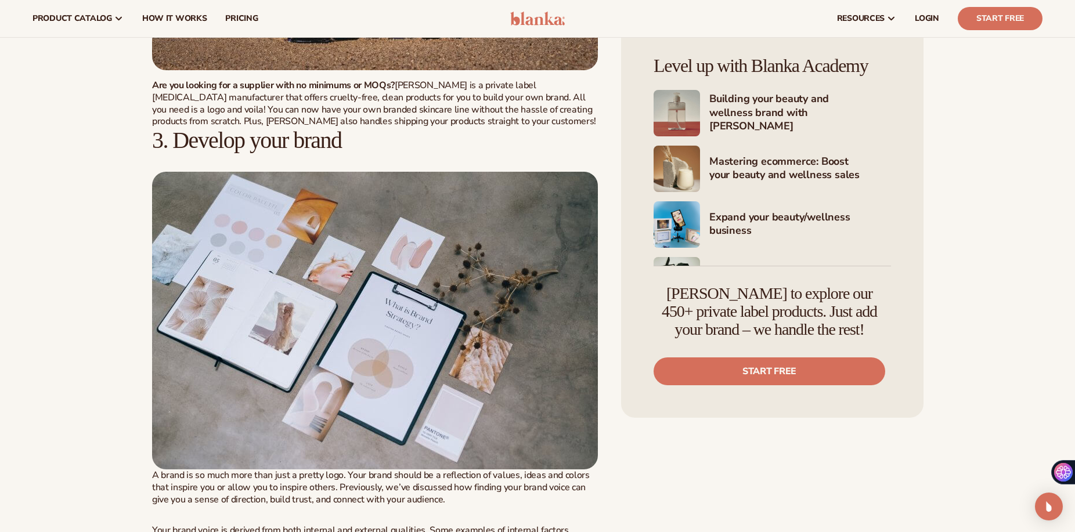
scroll to position [1431, 0]
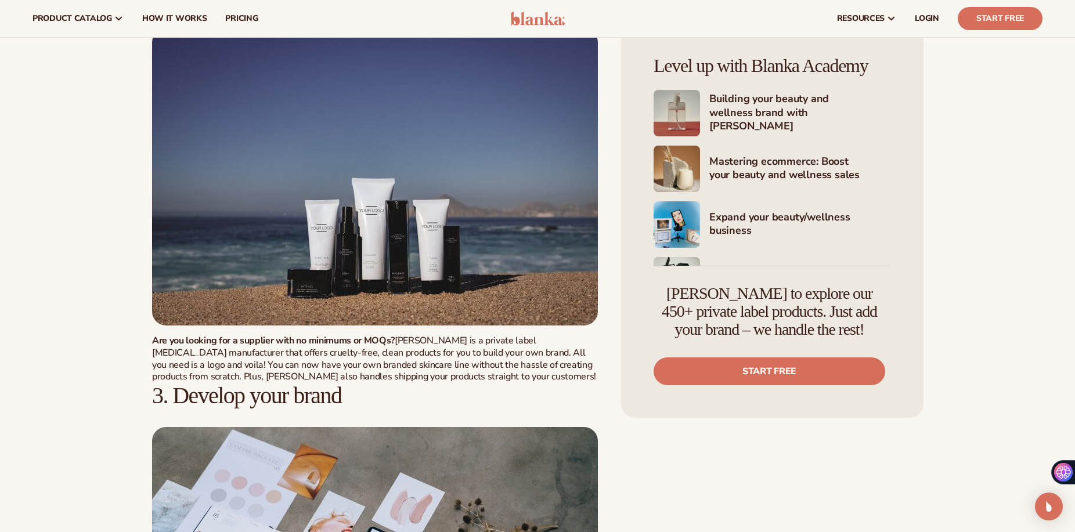
click at [579, 393] on h2 "3. Develop your brand" at bounding box center [375, 396] width 447 height 26
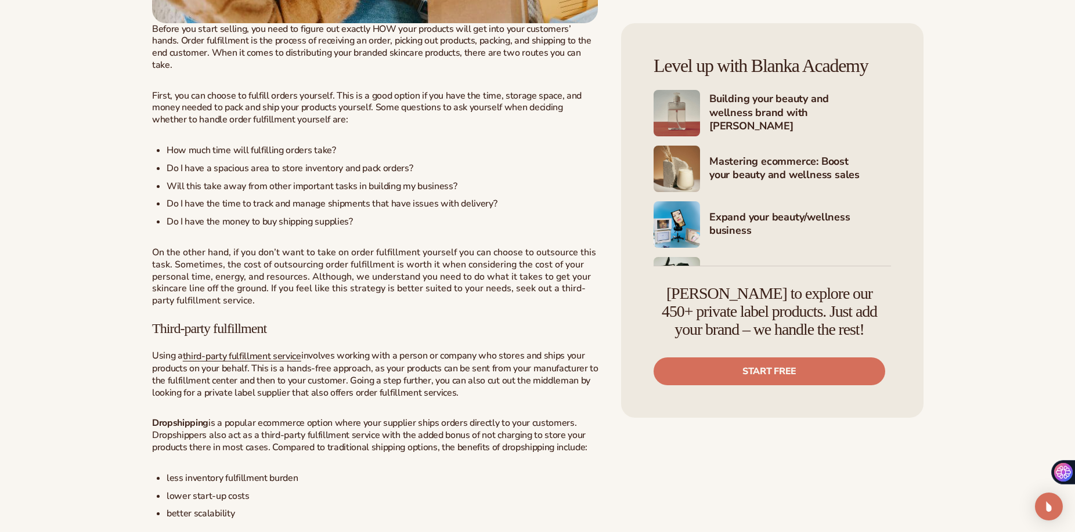
scroll to position [4027, 0]
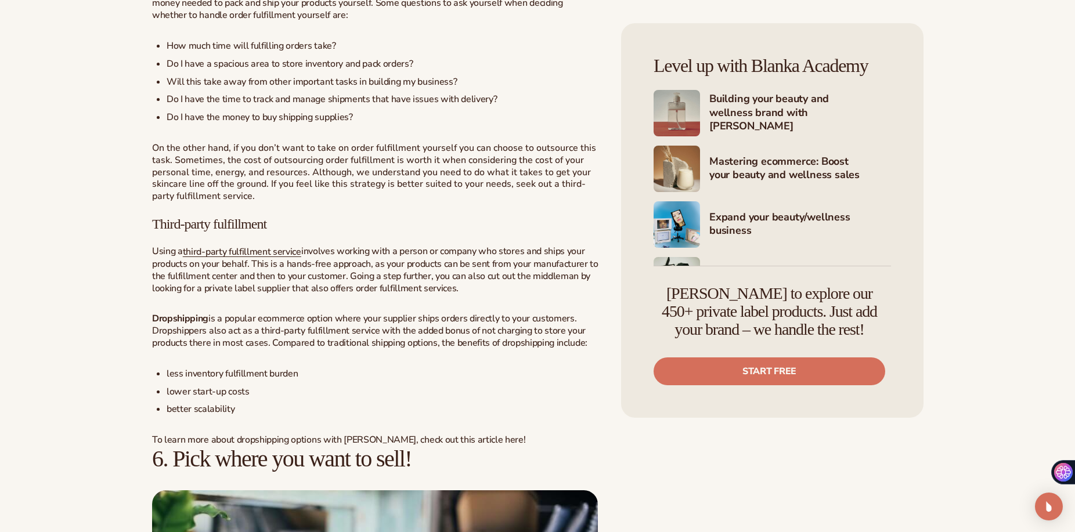
click at [208, 386] on li "lower start-up costs" at bounding box center [383, 392] width 432 height 12
click at [365, 313] on p "Dropshipping is a popular ecommerce option where your supplier ships orders dir…" at bounding box center [375, 331] width 447 height 36
click at [354, 246] on p "Using a third-party fulfillment service involves working with a person or compa…" at bounding box center [375, 270] width 447 height 49
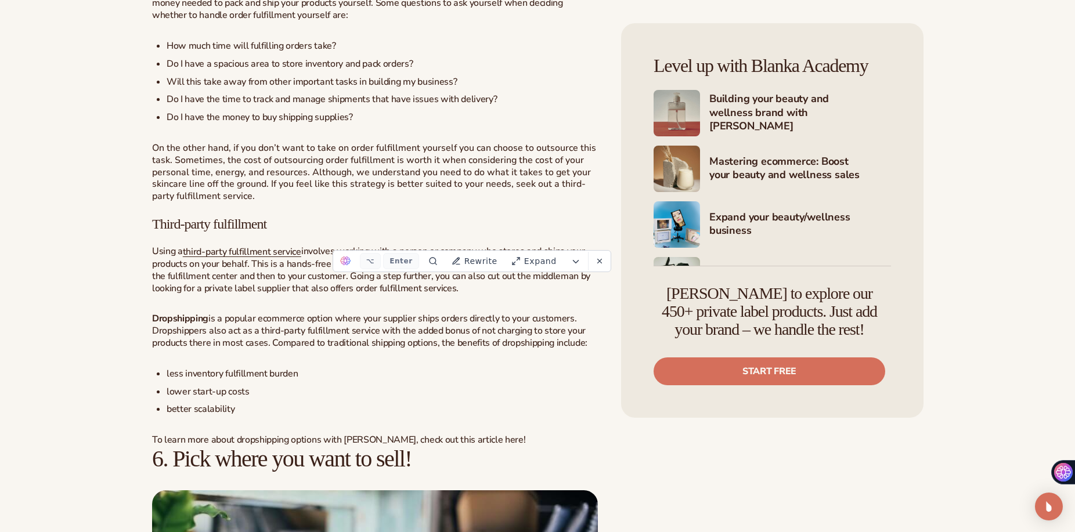
click at [388, 246] on p "Using a third-party fulfillment service involves working with a person or compa…" at bounding box center [375, 270] width 447 height 49
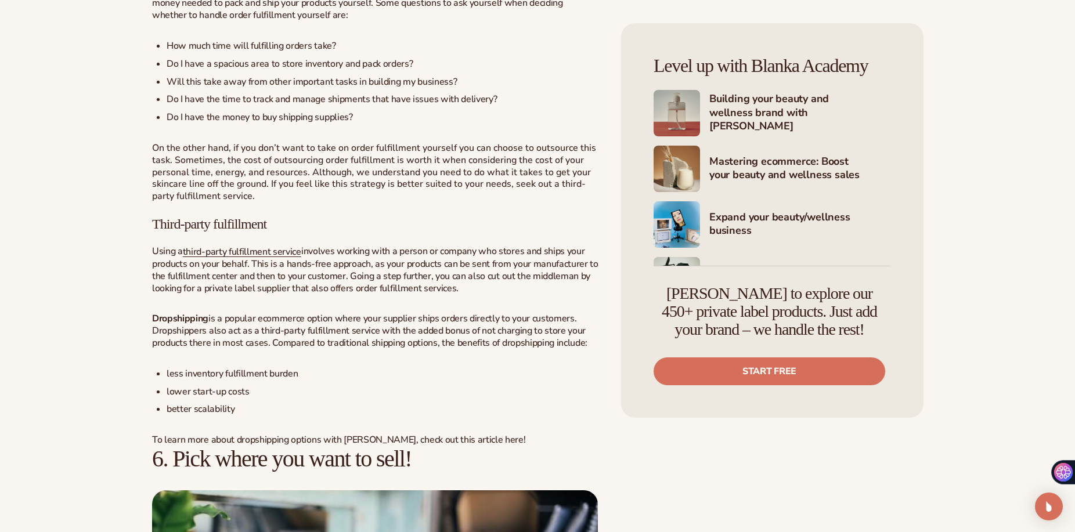
click at [388, 246] on p "Using a third-party fulfillment service involves working with a person or compa…" at bounding box center [375, 270] width 447 height 49
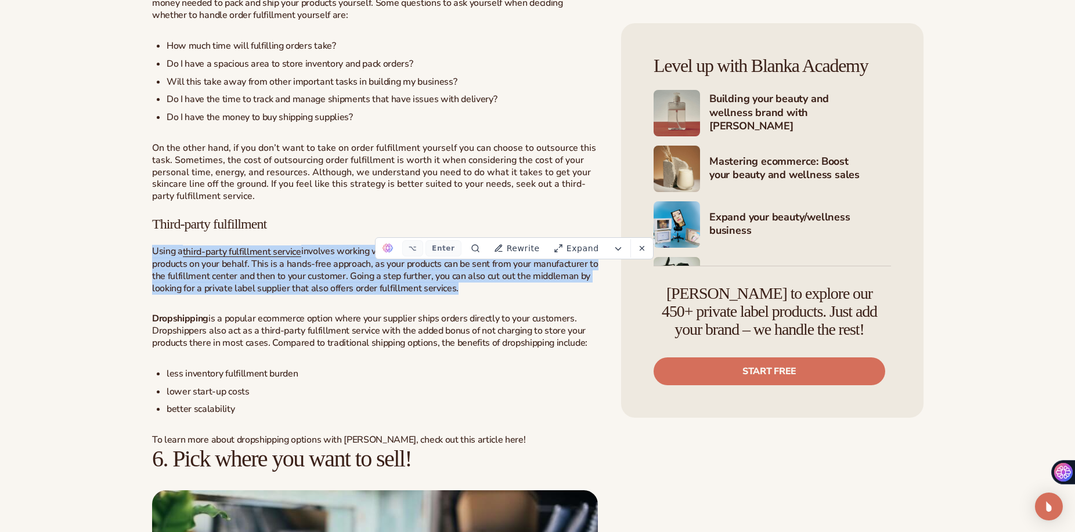
click at [388, 246] on p "Using a third-party fulfillment service involves working with a person or compa…" at bounding box center [375, 270] width 447 height 49
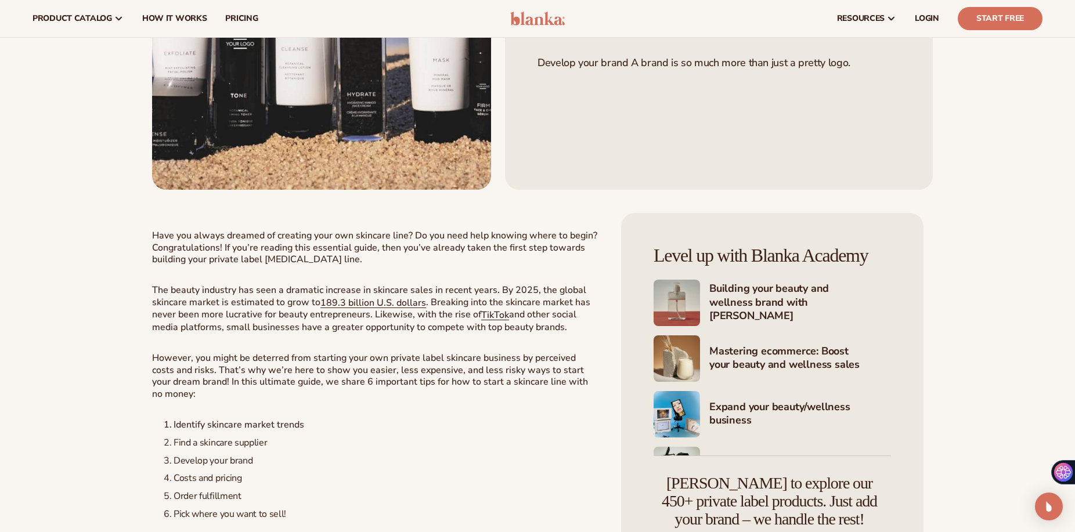
scroll to position [0, 0]
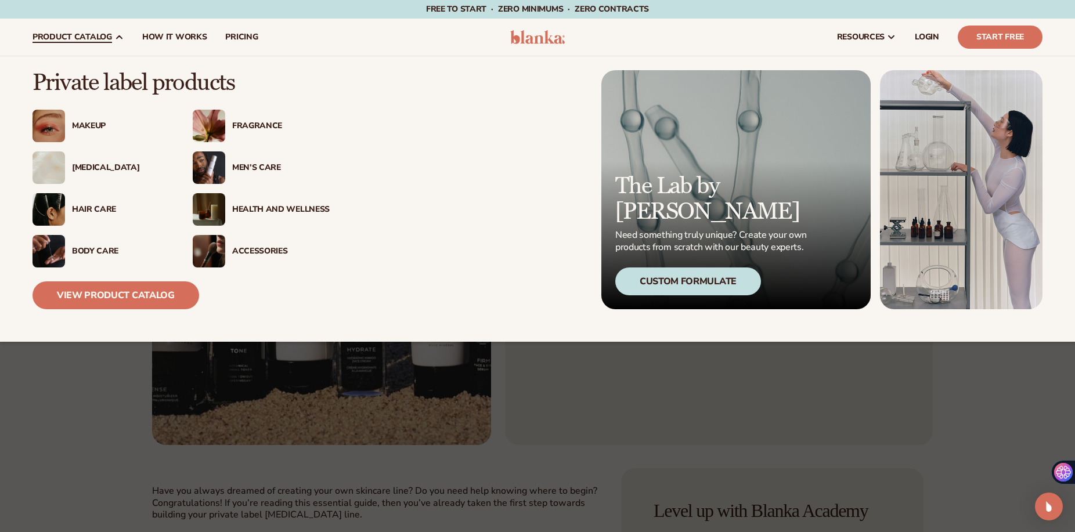
drag, startPoint x: 109, startPoint y: 142, endPoint x: 69, endPoint y: 167, distance: 47.7
click at [68, 167] on div "[MEDICAL_DATA]" at bounding box center [117, 168] width 105 height 10
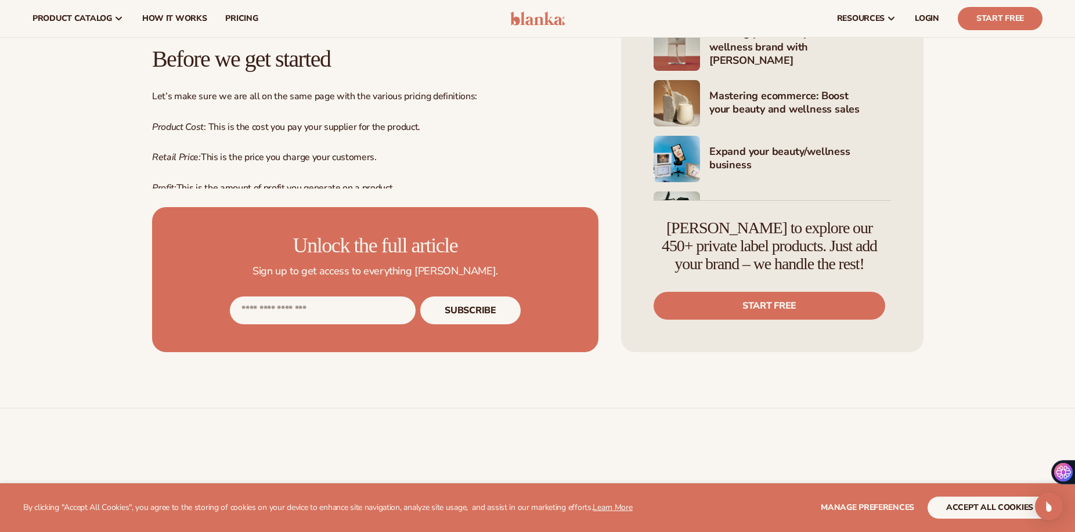
scroll to position [578, 0]
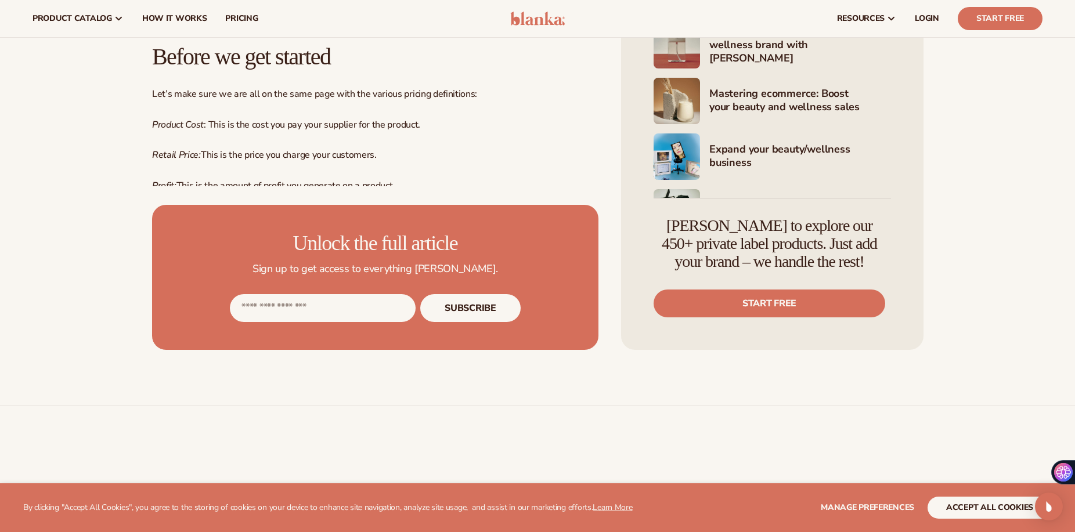
click at [300, 154] on p "Retail Price: This is the price you charge your customers." at bounding box center [375, 155] width 447 height 12
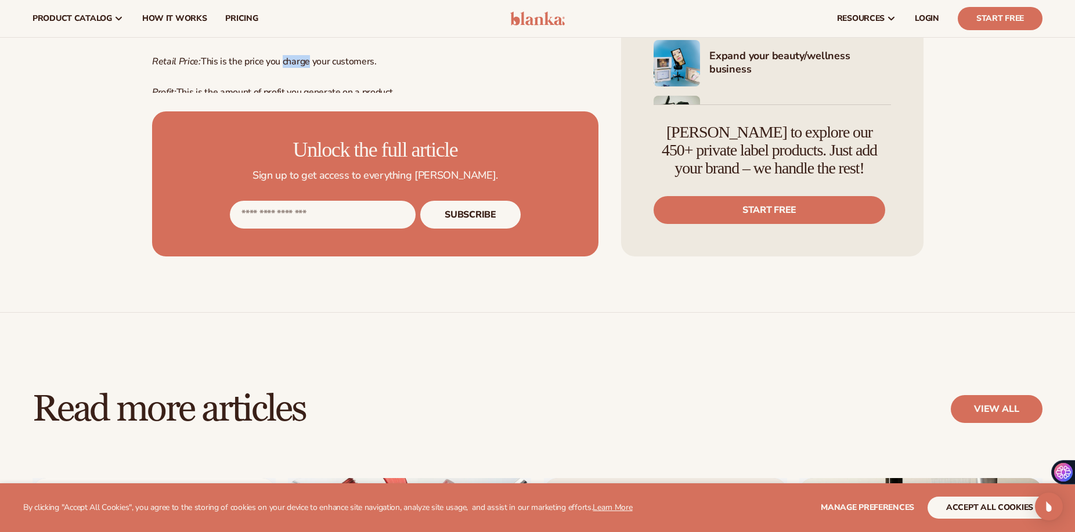
scroll to position [390, 0]
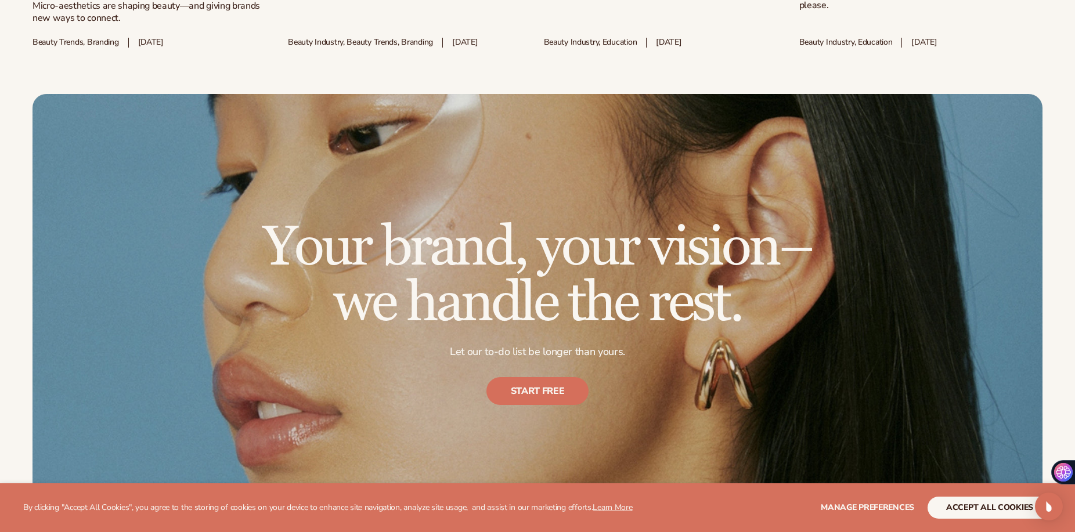
scroll to position [431, 0]
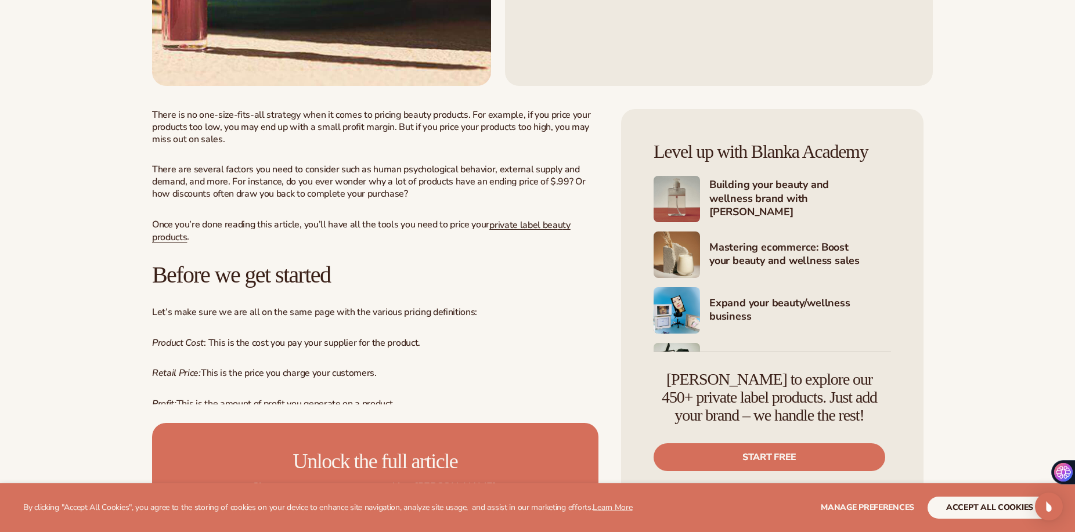
scroll to position [493, 0]
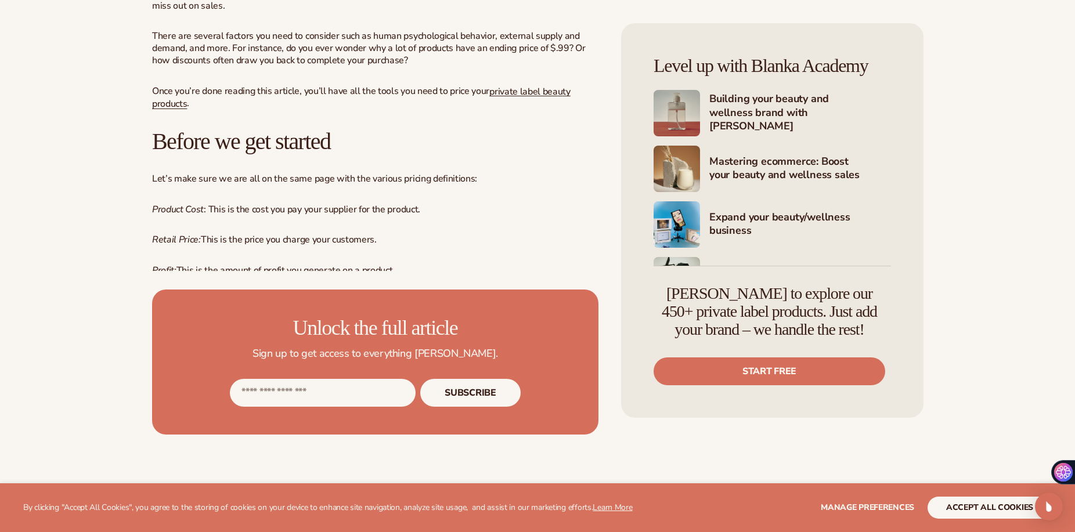
click at [293, 391] on input "Email address" at bounding box center [323, 393] width 186 height 28
type input "**********"
click at [478, 396] on button "Subscribe" at bounding box center [470, 393] width 100 height 28
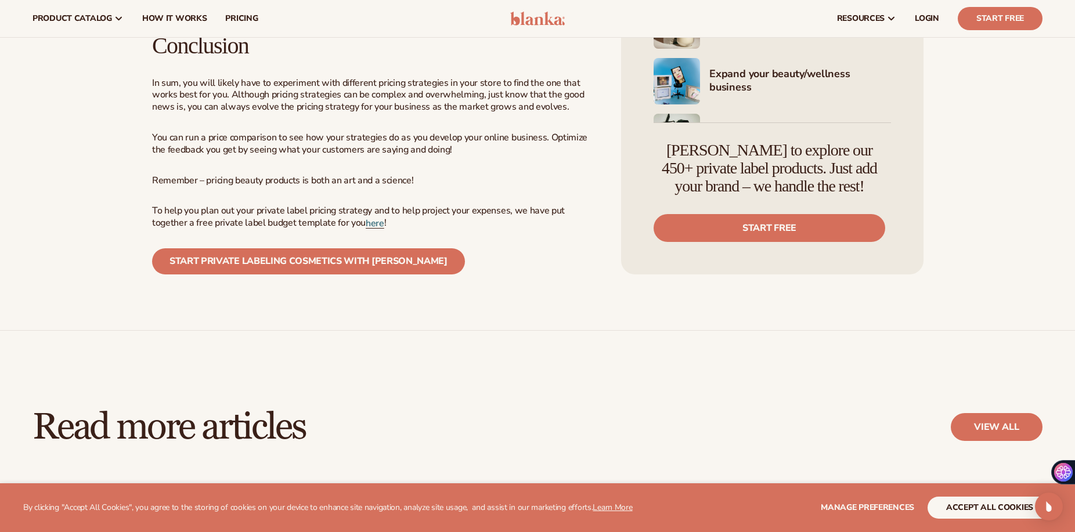
scroll to position [2564, 0]
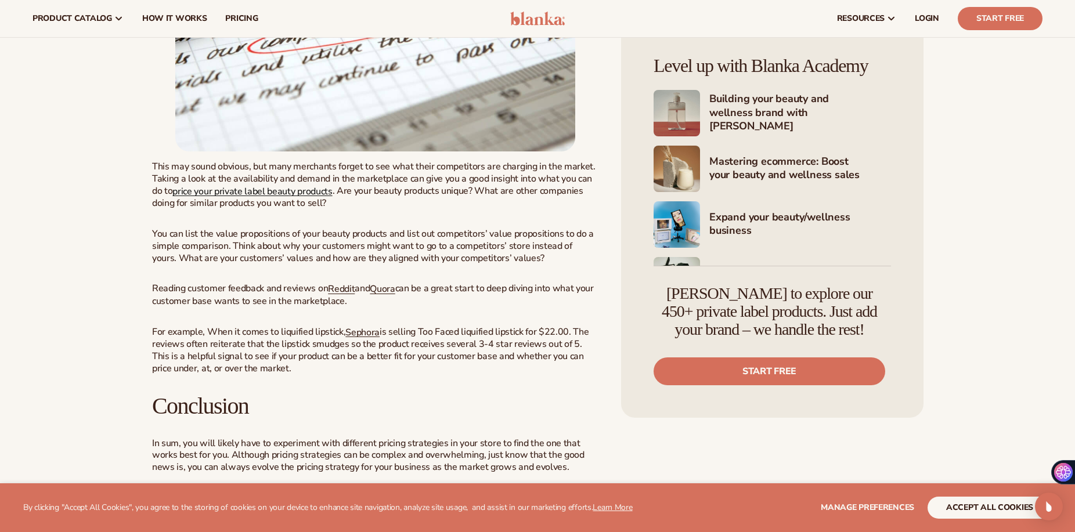
click at [258, 192] on link "price your private label beauty products" at bounding box center [252, 191] width 160 height 13
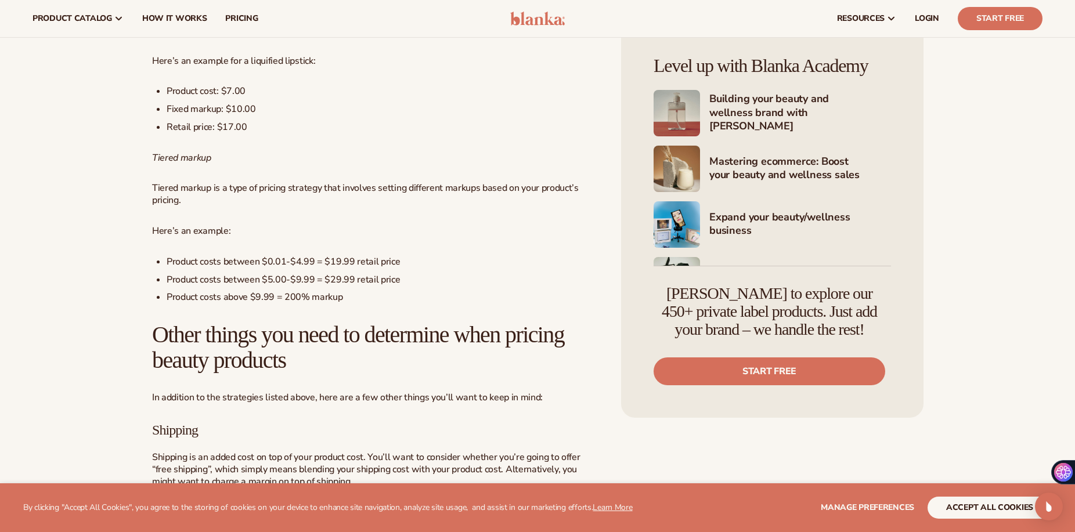
scroll to position [913, 0]
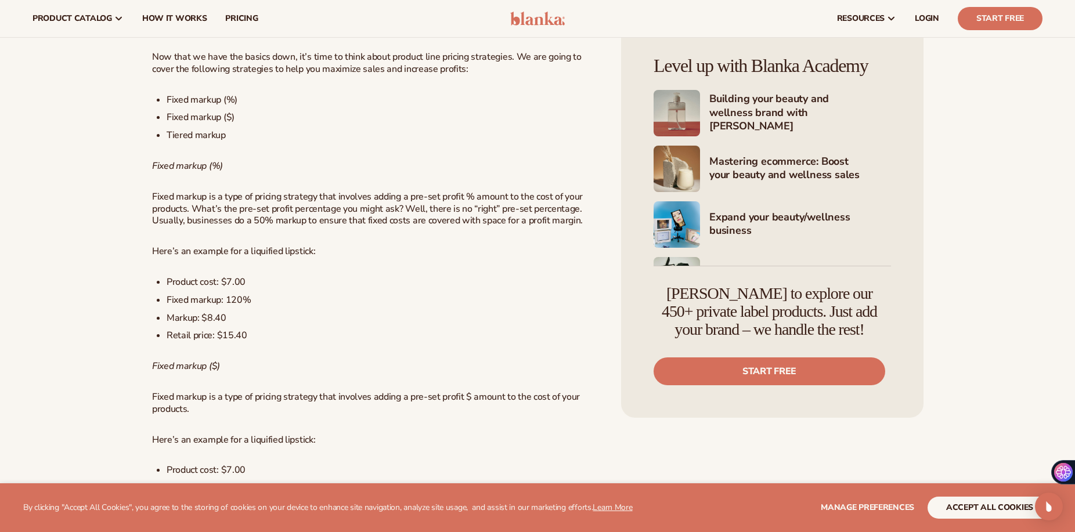
click at [442, 312] on li "Markup: $8.40" at bounding box center [383, 318] width 432 height 12
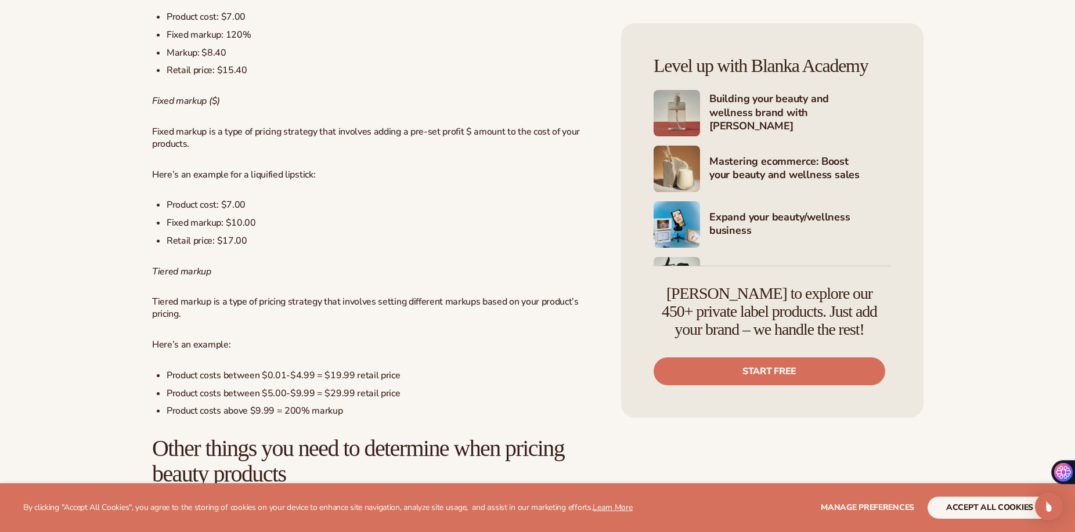
scroll to position [1181, 0]
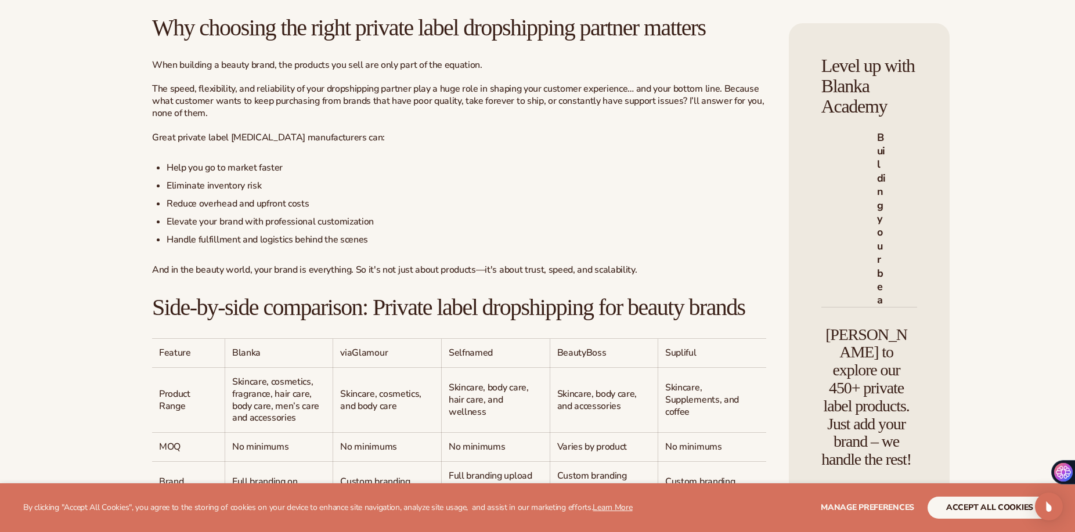
scroll to position [698, 0]
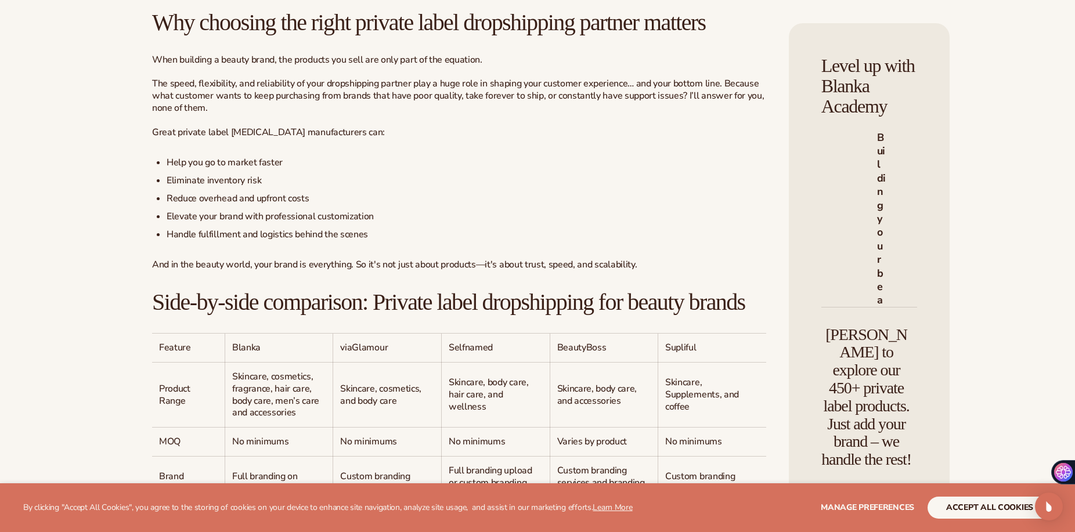
click at [347, 114] on span "The speed, flexibility, and reliability of your dropshipping partner play a hug…" at bounding box center [458, 95] width 612 height 37
click at [366, 221] on ul "Help you go to market faster Eliminate inventory risk Reduce overhead and upfro…" at bounding box center [459, 199] width 614 height 84
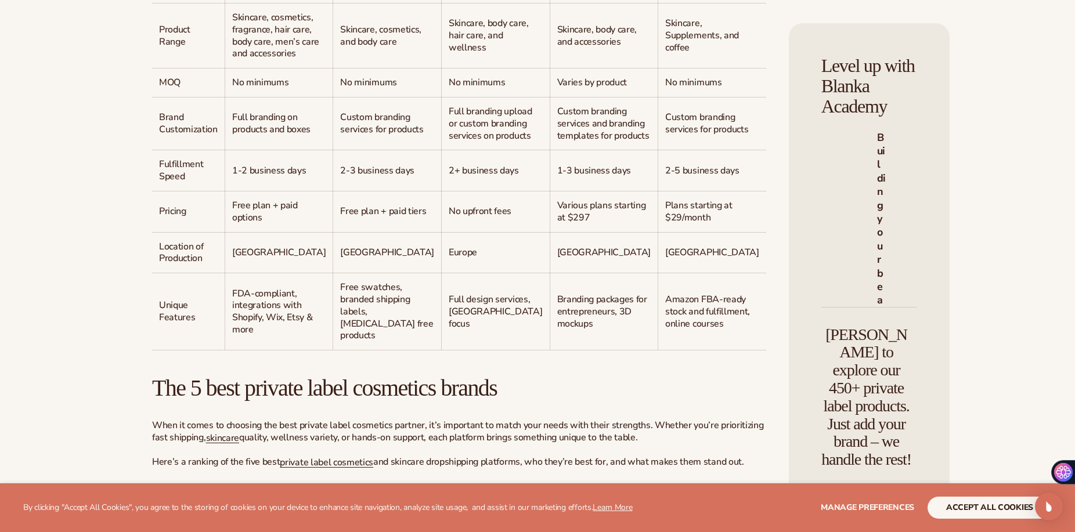
scroll to position [1064, 0]
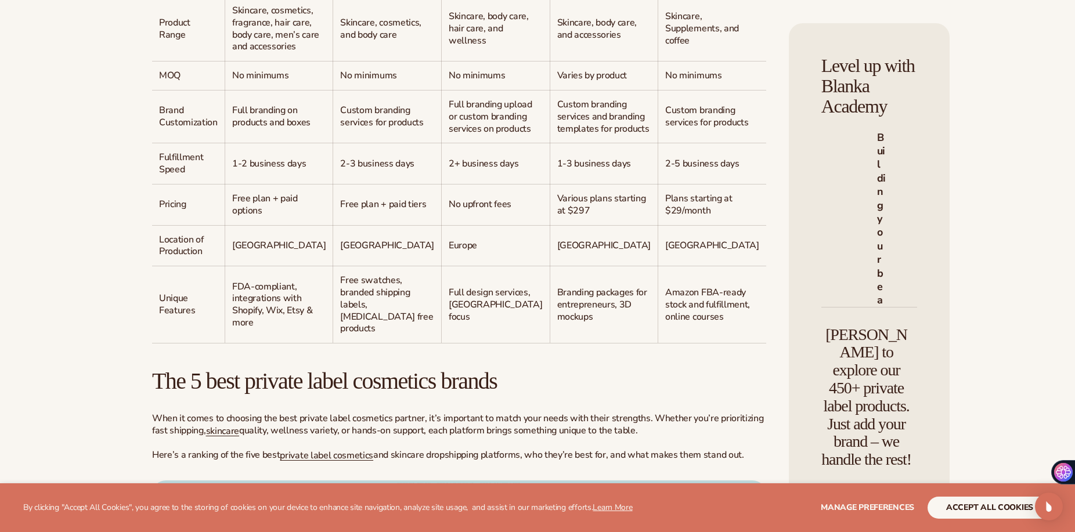
click at [255, 53] on span "Skincare, cosmetics, fragrance, hair care, body care, men’s care and accessories" at bounding box center [275, 28] width 87 height 49
click at [343, 129] on span "Custom branding services for products" at bounding box center [381, 116] width 83 height 25
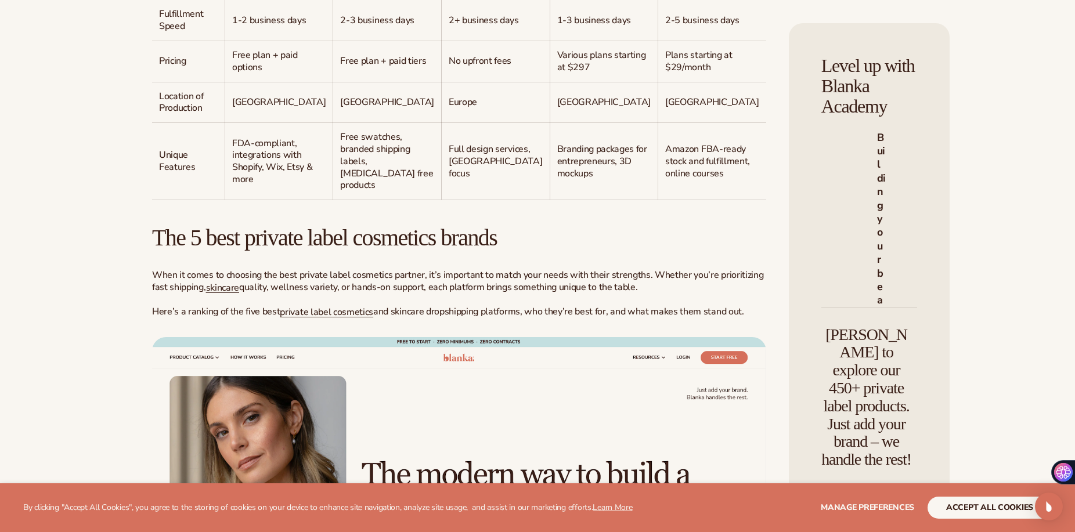
scroll to position [1247, 0]
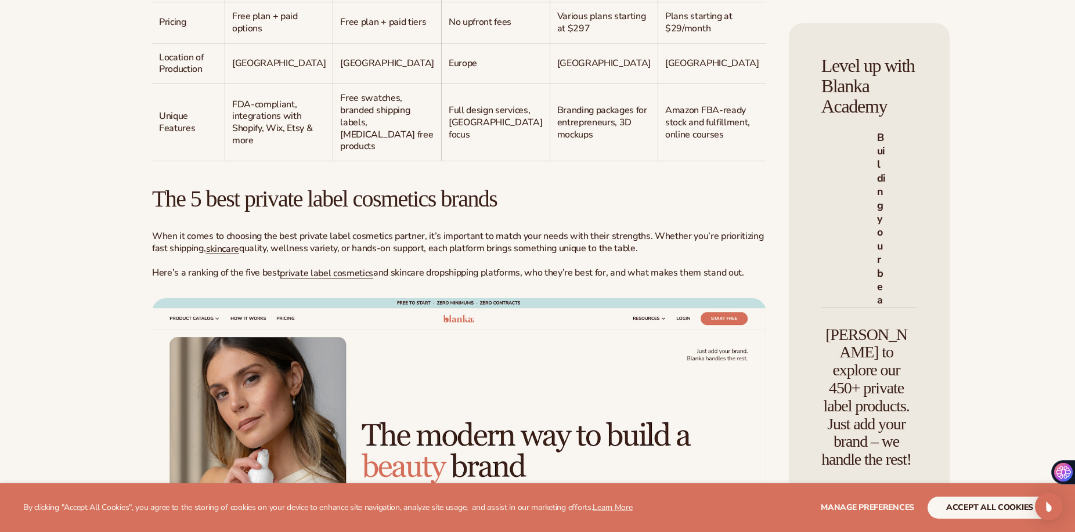
click at [229, 161] on td "FDA-compliant, integrations with Shopify, Wix, Etsy & more" at bounding box center [279, 122] width 109 height 77
click at [333, 84] on td "North America" at bounding box center [387, 63] width 109 height 41
click at [237, 147] on span "FDA-compliant, integrations with Shopify, Wix, Etsy & more" at bounding box center [272, 122] width 81 height 49
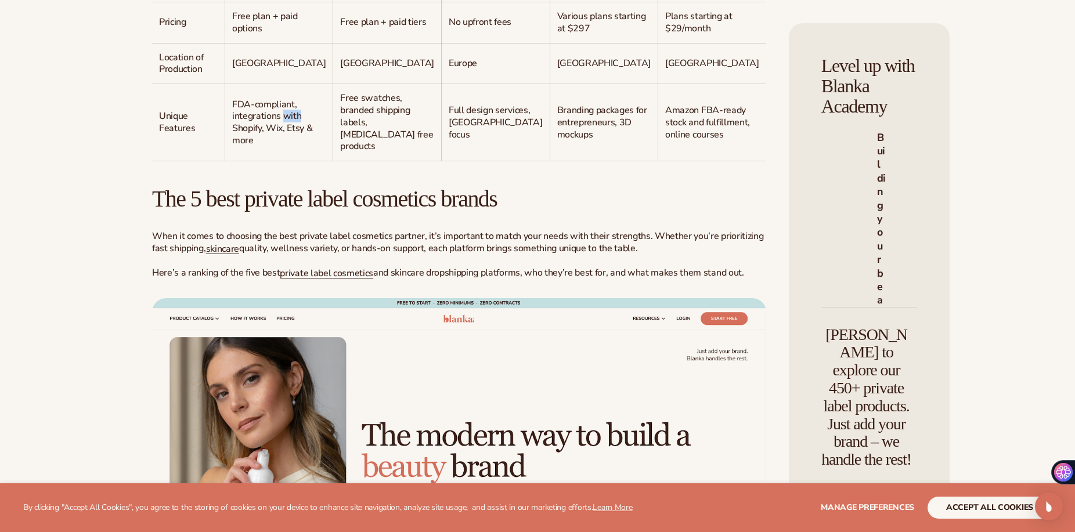
click at [237, 147] on span "FDA-compliant, integrations with Shopify, Wix, Etsy & more" at bounding box center [272, 122] width 81 height 49
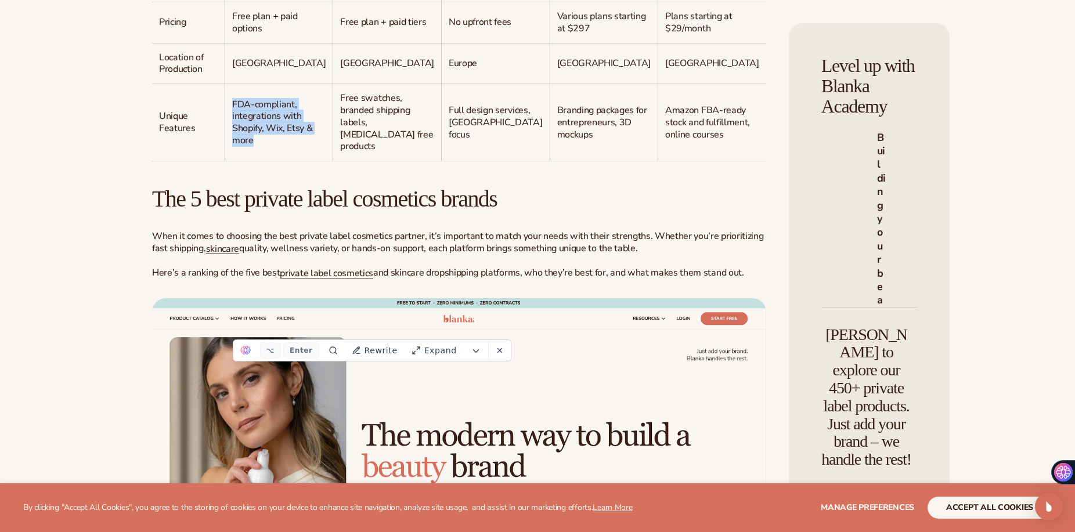
click at [665, 141] on span "Amazon FBA-ready stock and fulfillment, online courses" at bounding box center [707, 122] width 85 height 37
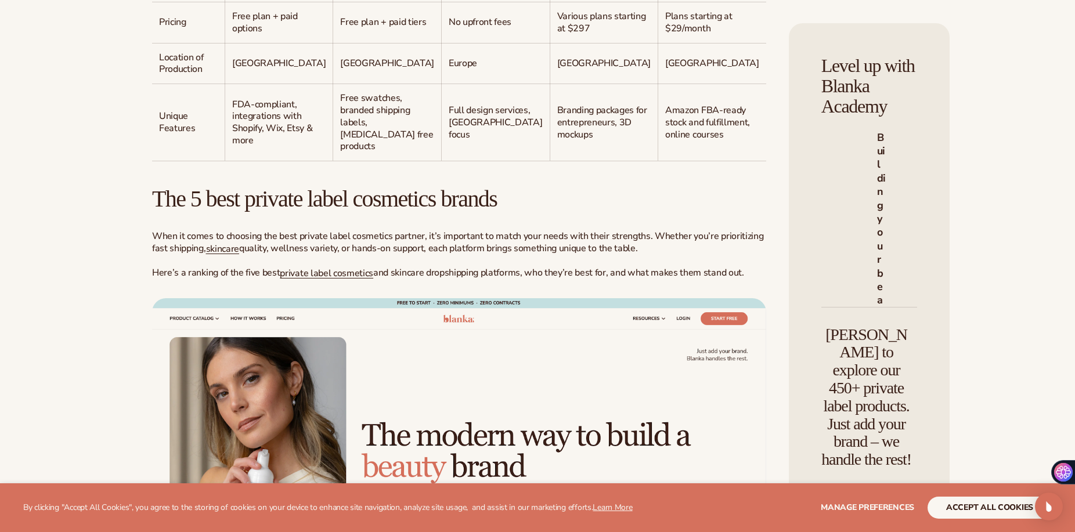
click at [665, 141] on span "Amazon FBA-ready stock and fulfillment, online courses" at bounding box center [707, 122] width 85 height 37
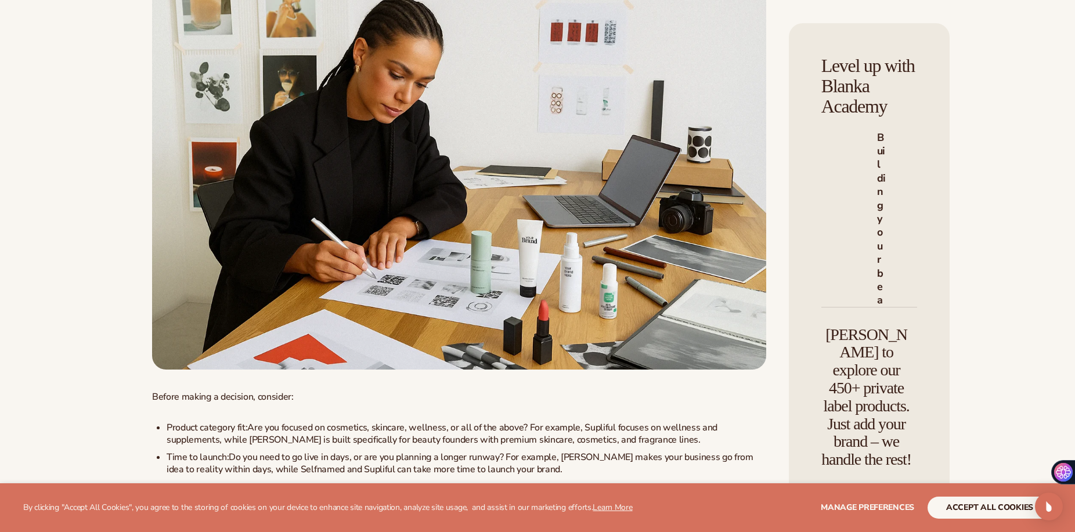
scroll to position [3581, 0]
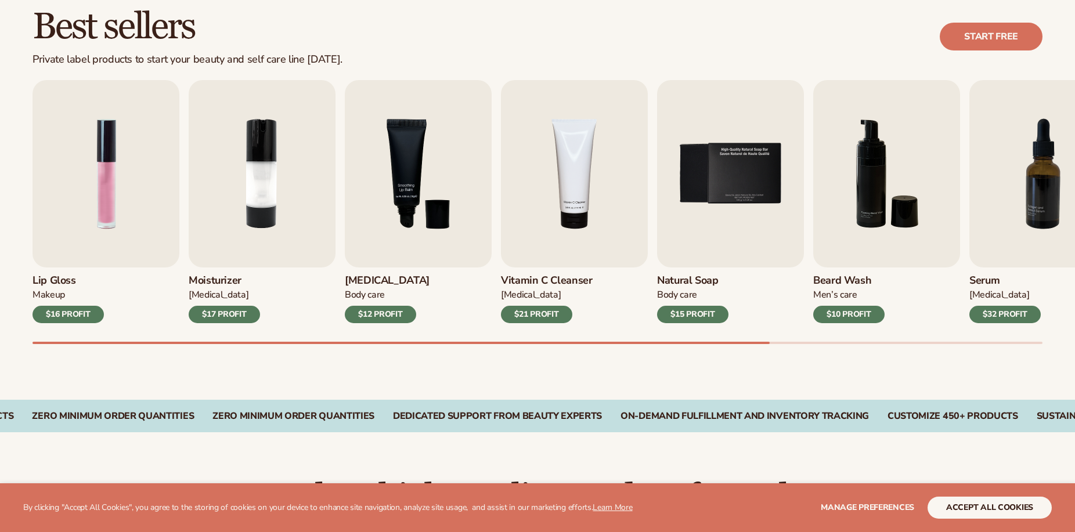
scroll to position [337, 0]
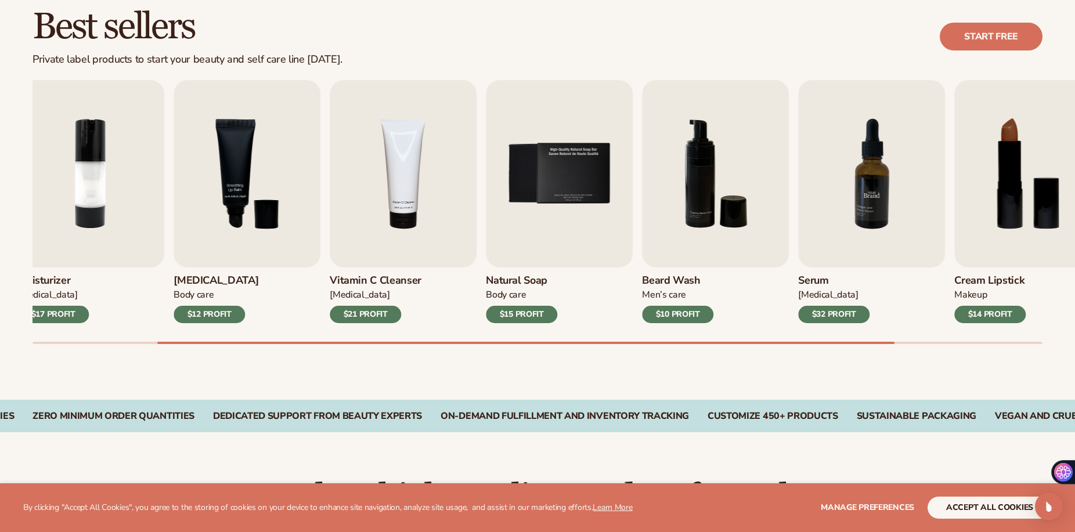
click at [754, 203] on div "Lip Gloss Makeup $16 PROFIT Moisturizer [MEDICAL_DATA] $17 PROFIT [MEDICAL_DATA]" at bounding box center [366, 201] width 1010 height 243
